Goal: Contribute content

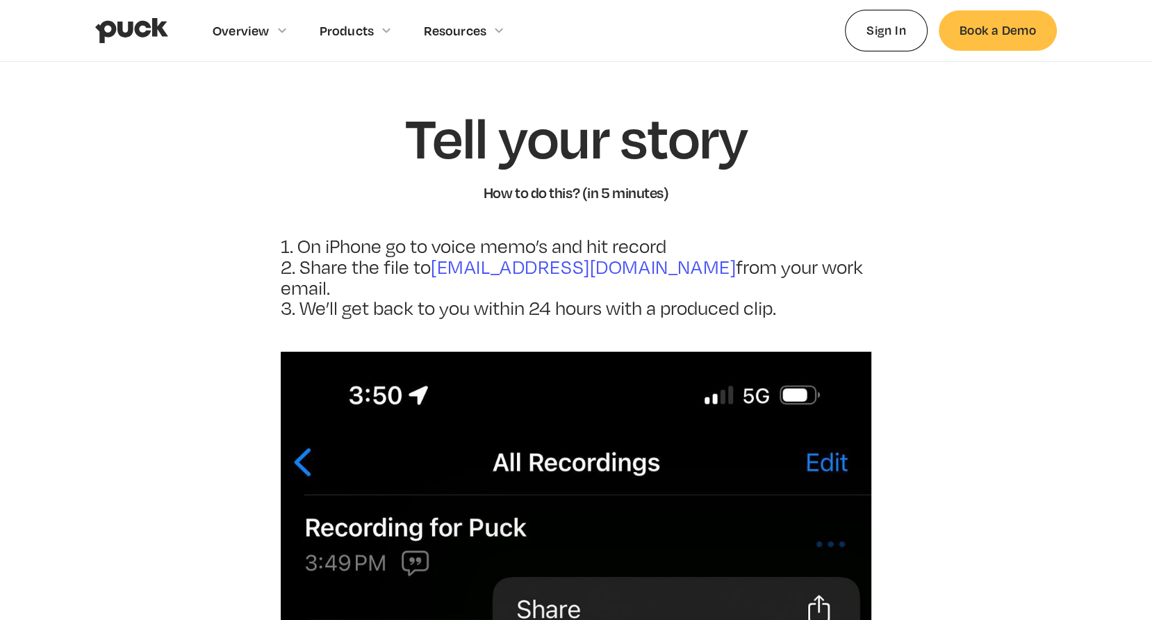
scroll to position [11, 0]
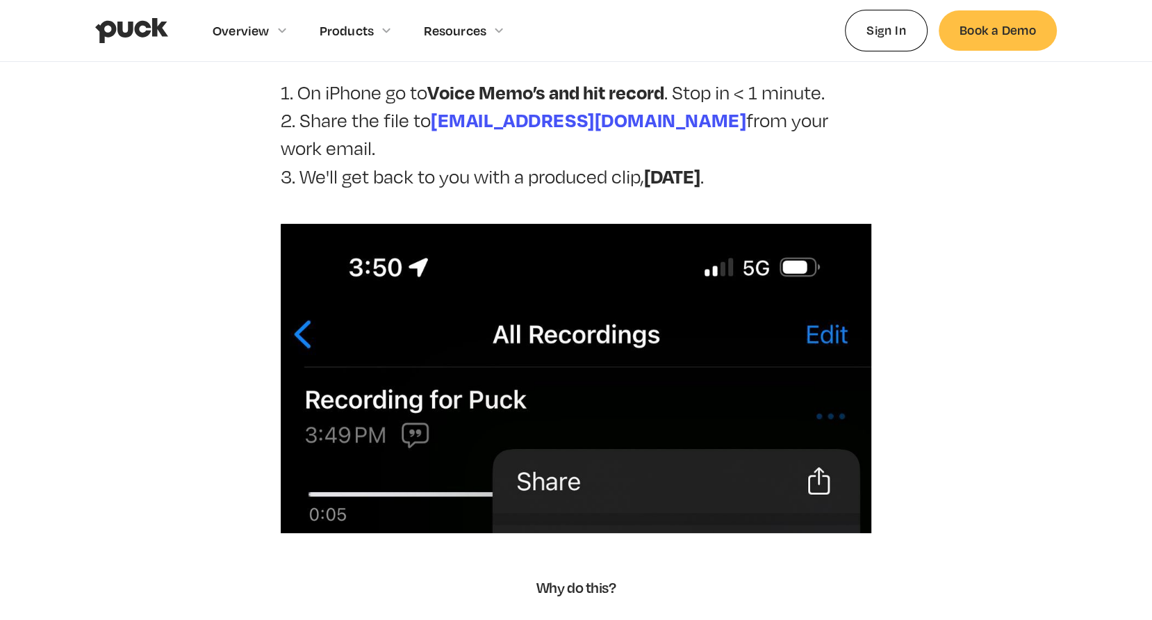
scroll to position [144, 0]
